Goal: Task Accomplishment & Management: Use online tool/utility

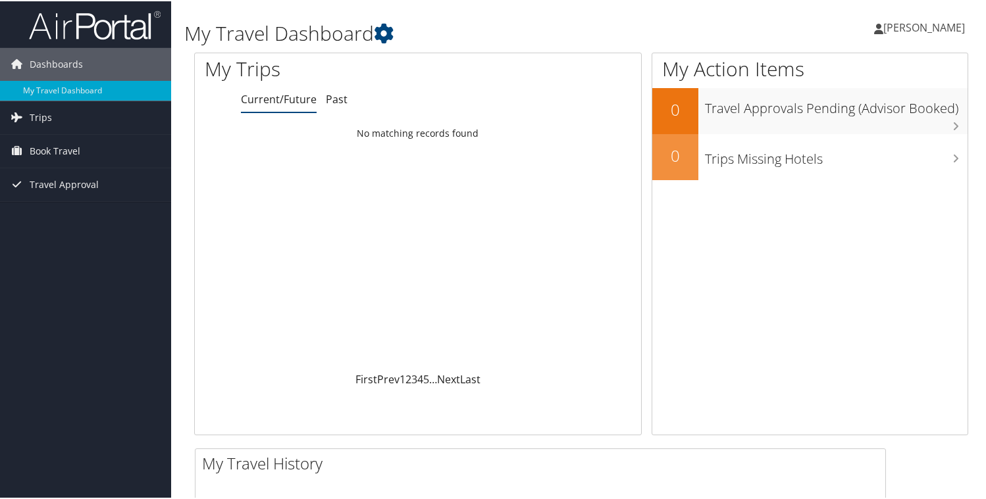
click at [184, 157] on div "My Trips Current/Future Past Loading... No matching records found First Prev 1 …" at bounding box center [581, 249] width 794 height 396
click at [97, 104] on link "Trips" at bounding box center [85, 116] width 171 height 33
click at [59, 211] on span "Book Travel" at bounding box center [55, 209] width 51 height 33
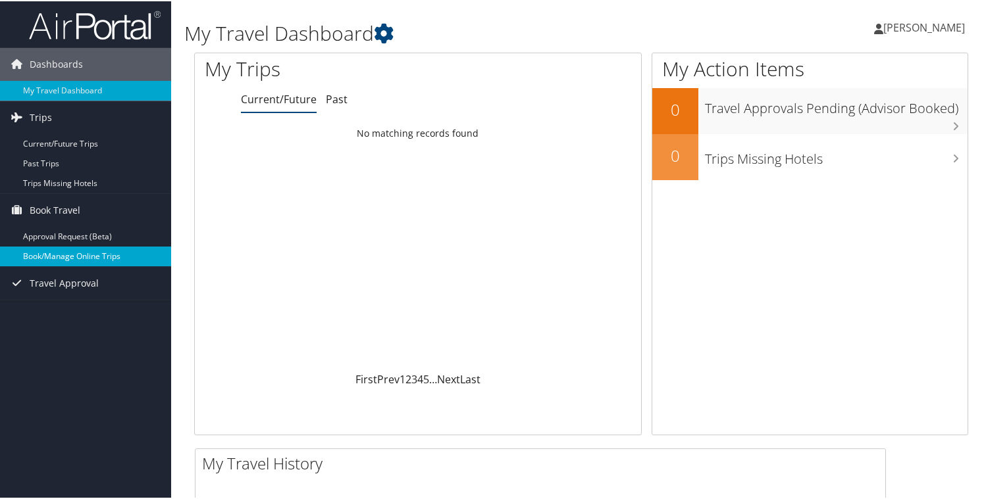
click at [89, 251] on link "Book/Manage Online Trips" at bounding box center [85, 255] width 171 height 20
